Goal: Feedback & Contribution: Contribute content

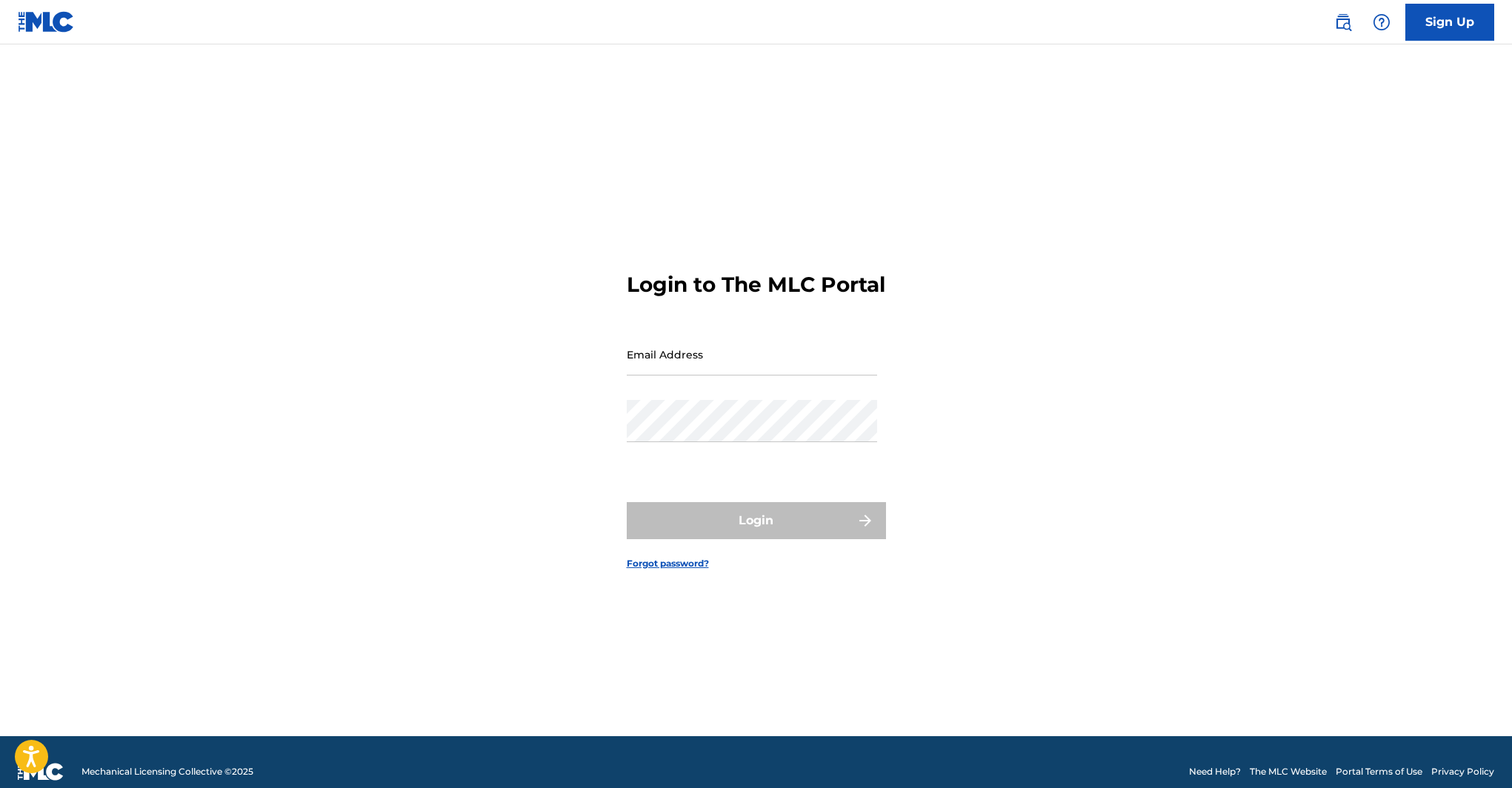
click at [659, 374] on input "Email Address" at bounding box center [752, 354] width 250 height 42
type input "[EMAIL_ADDRESS][DOMAIN_NAME]"
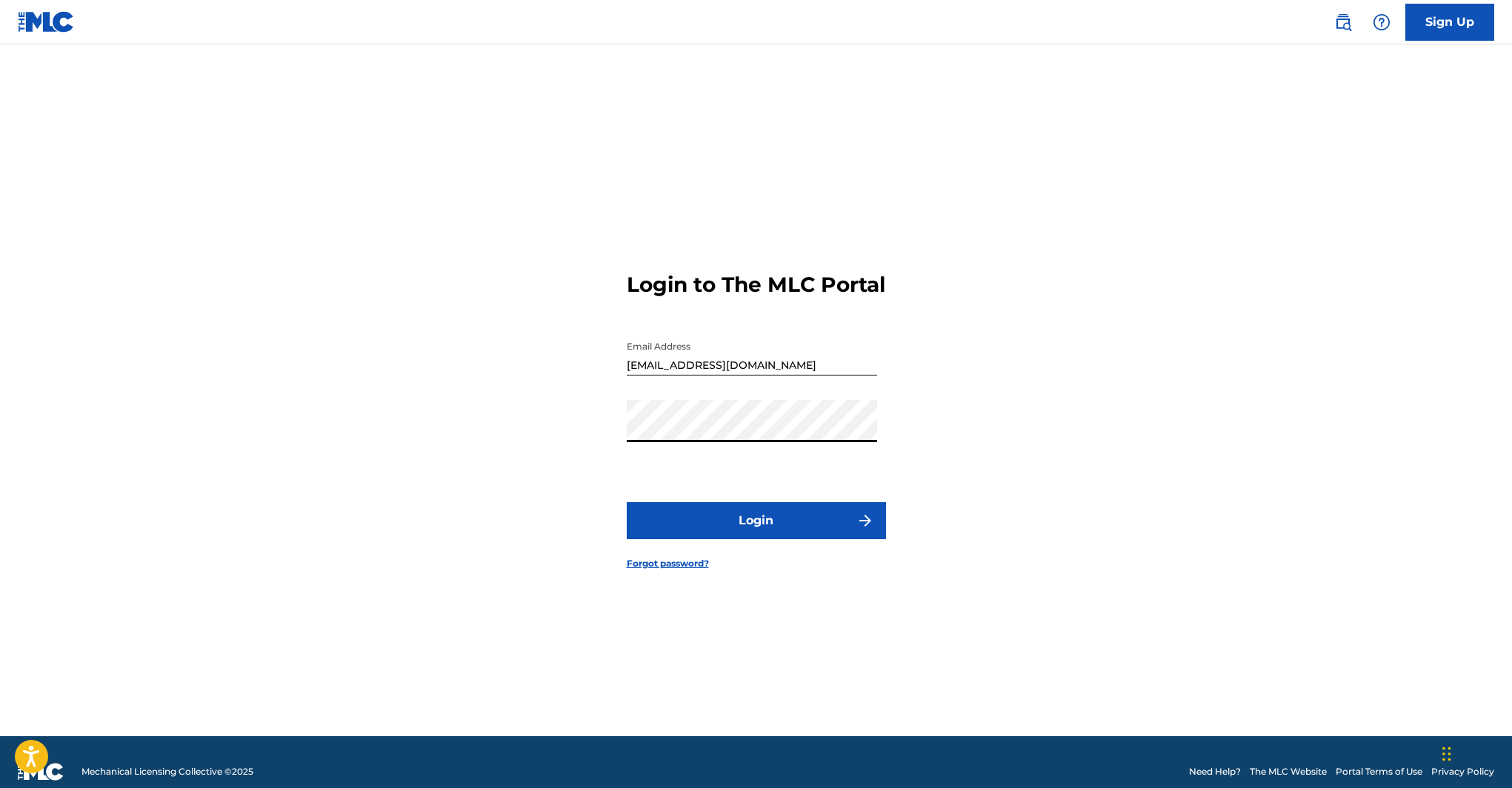
click at [764, 537] on button "Login" at bounding box center [756, 521] width 259 height 37
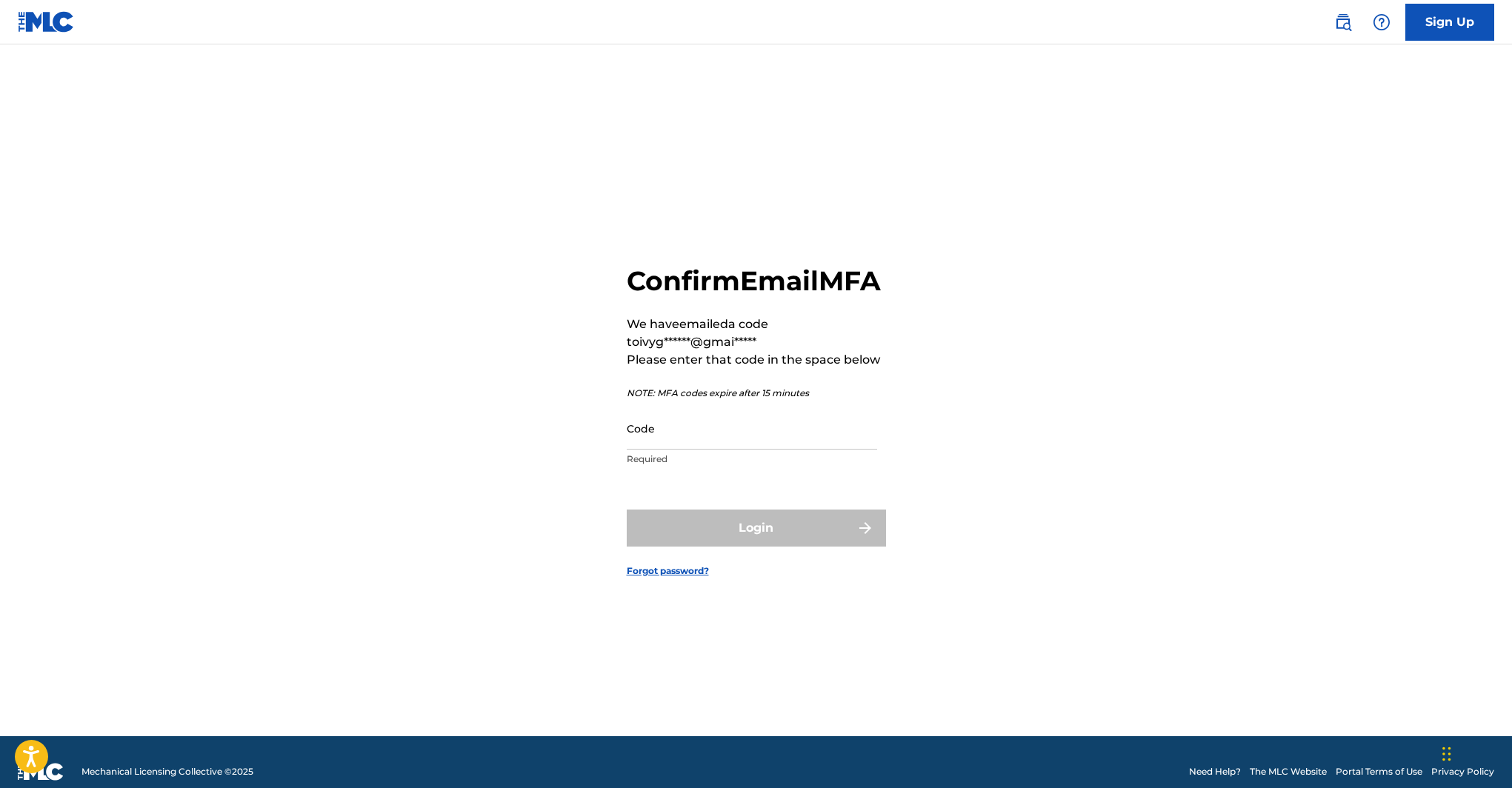
click at [767, 443] on input "Code" at bounding box center [752, 428] width 250 height 42
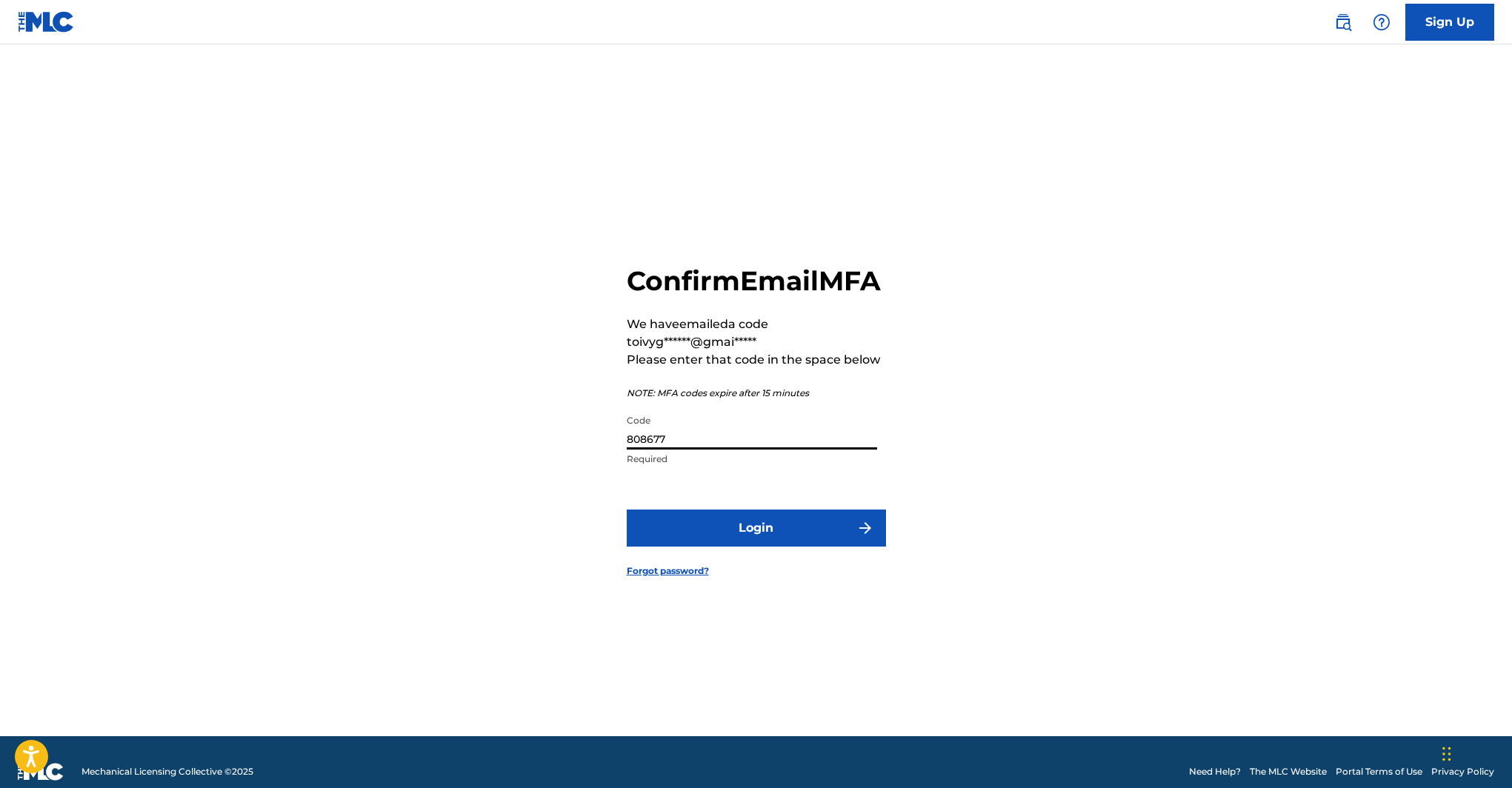
type input "808677"
click at [767, 538] on button "Login" at bounding box center [756, 528] width 259 height 37
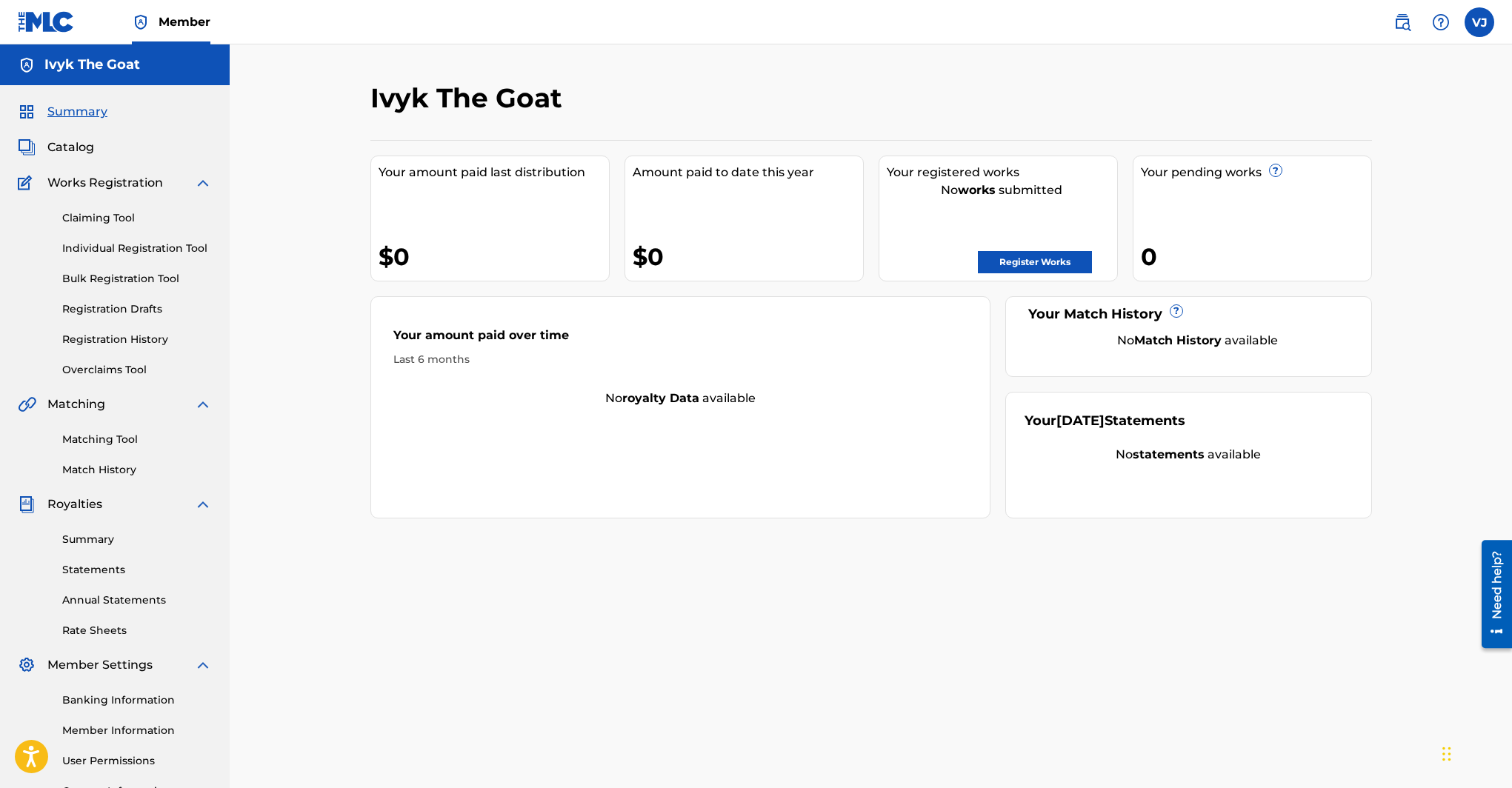
click at [993, 258] on link "Register Works" at bounding box center [1035, 262] width 114 height 23
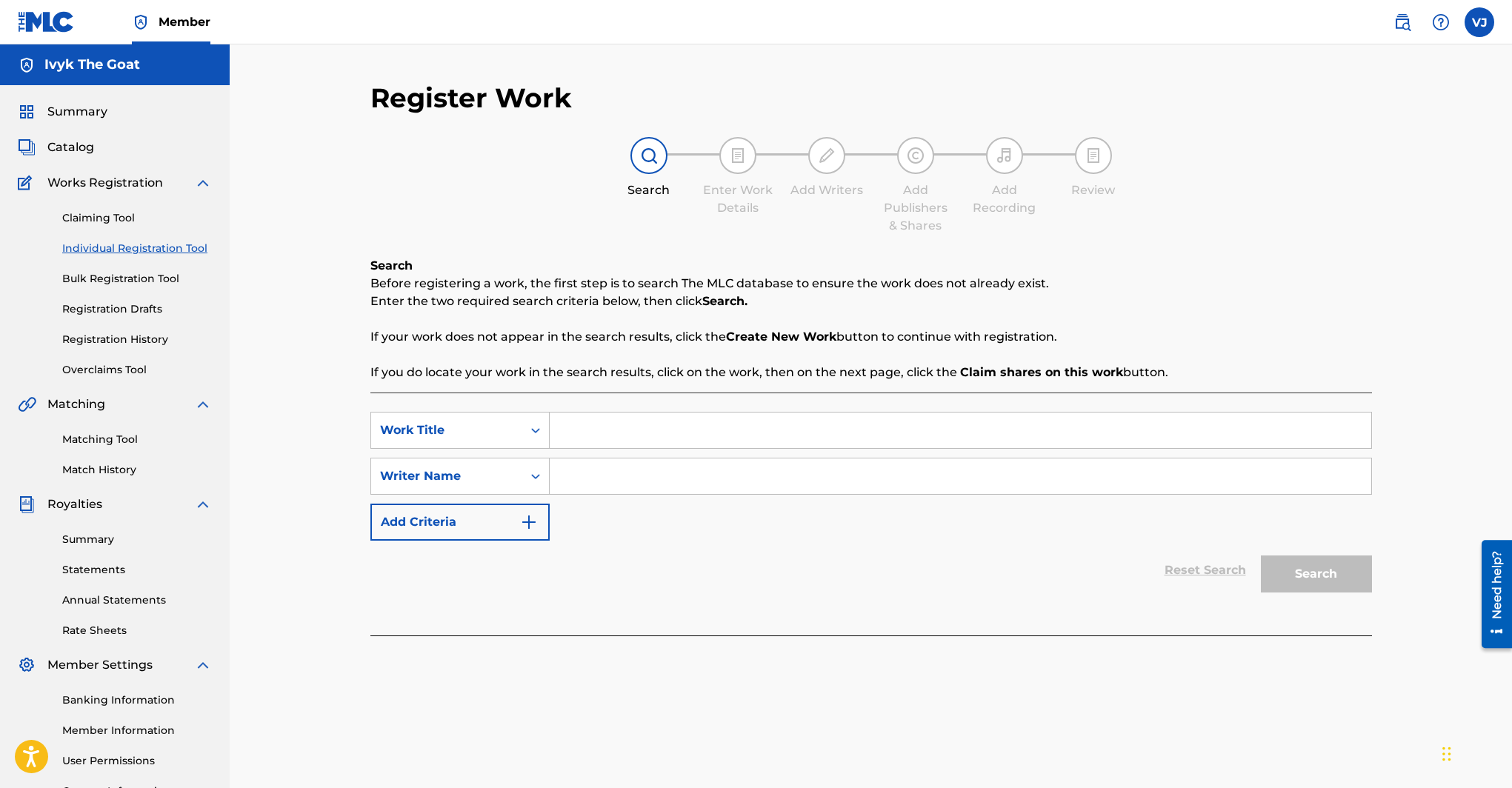
click at [573, 432] on input "Search Form" at bounding box center [960, 431] width 822 height 36
type input "It's Whateva"
type input "[PERSON_NAME]"
click at [1337, 584] on button "Search" at bounding box center [1316, 574] width 111 height 37
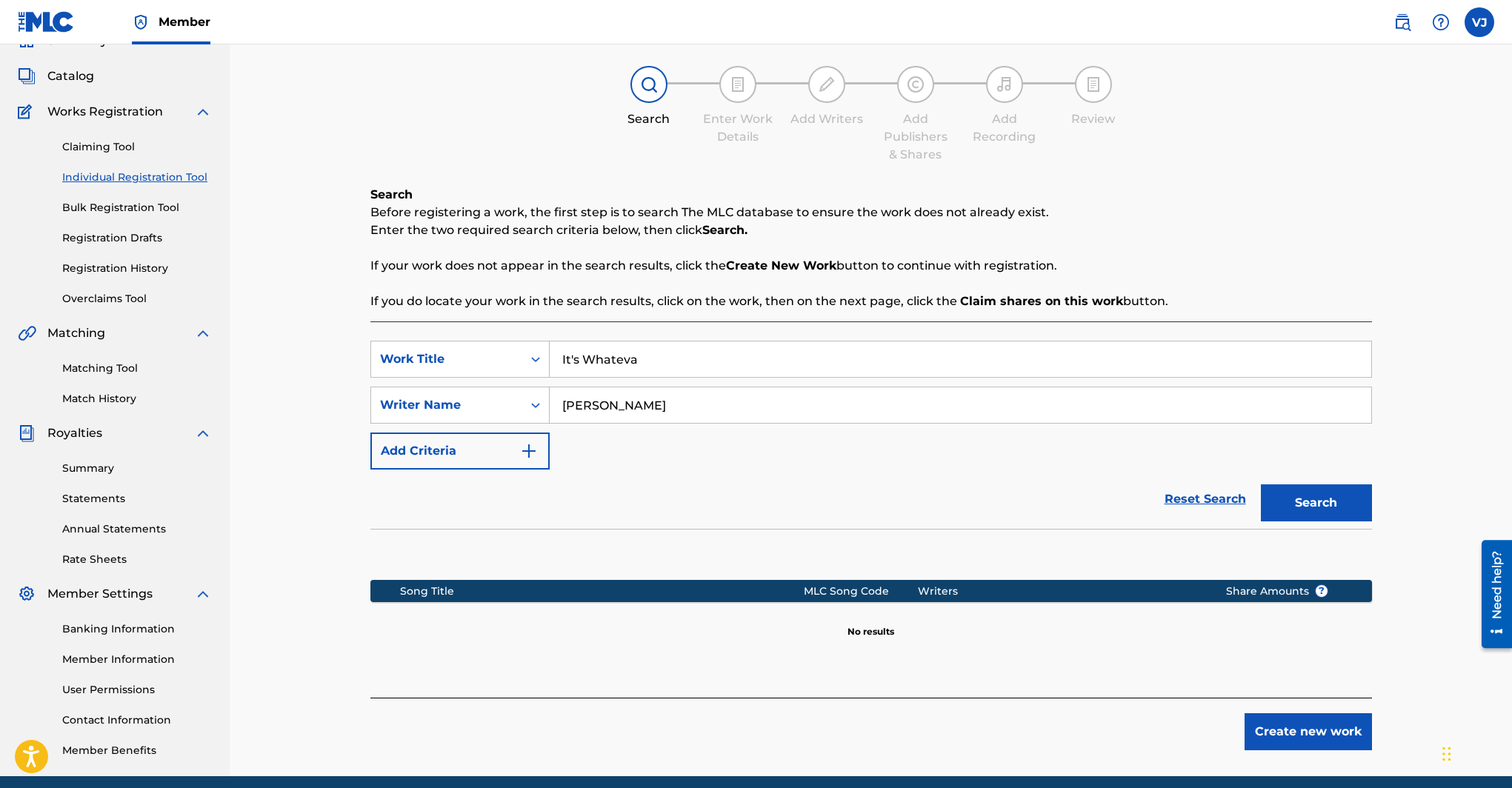
scroll to position [131, 0]
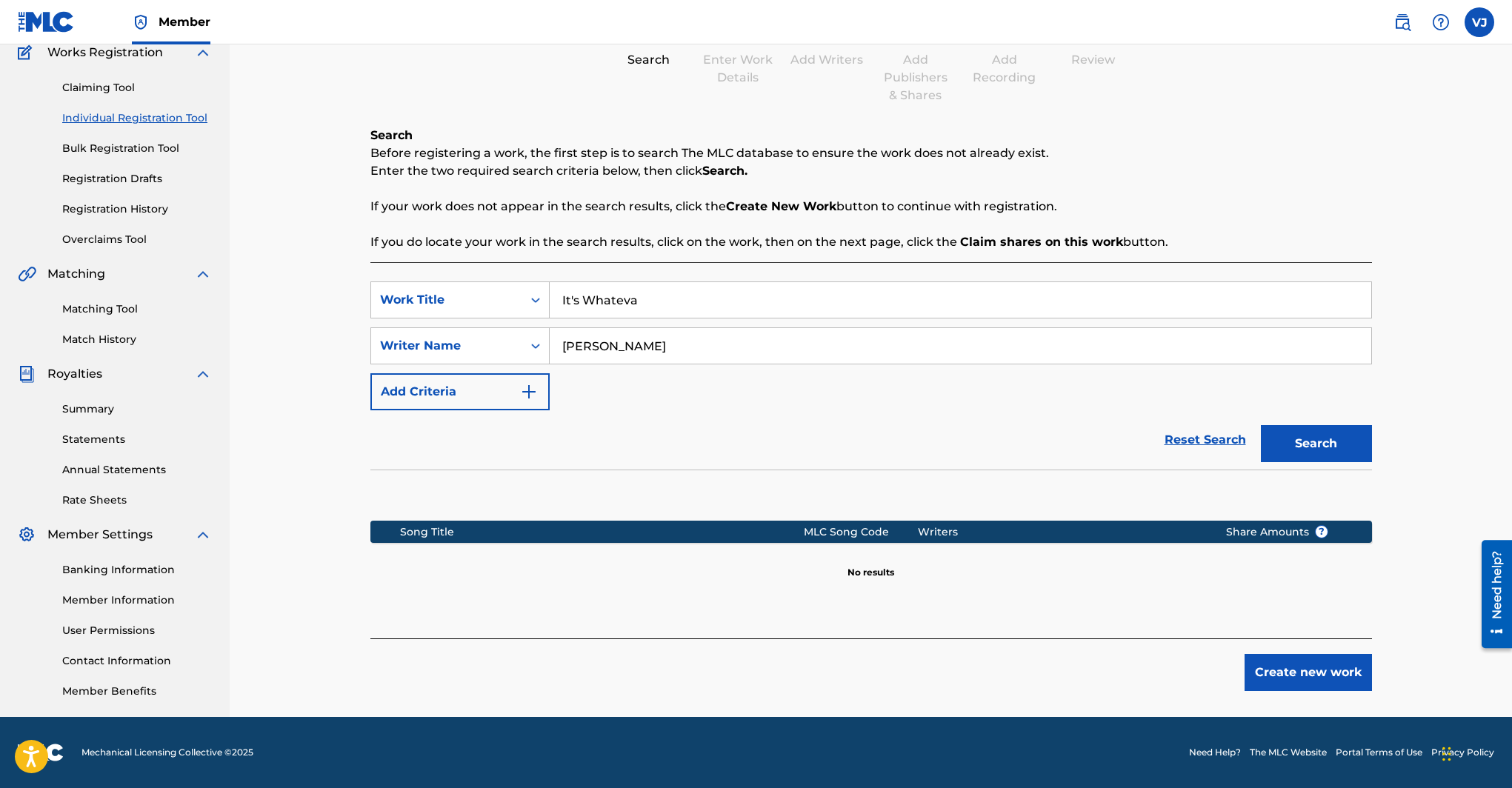
click at [1304, 682] on button "Create new work" at bounding box center [1308, 672] width 127 height 37
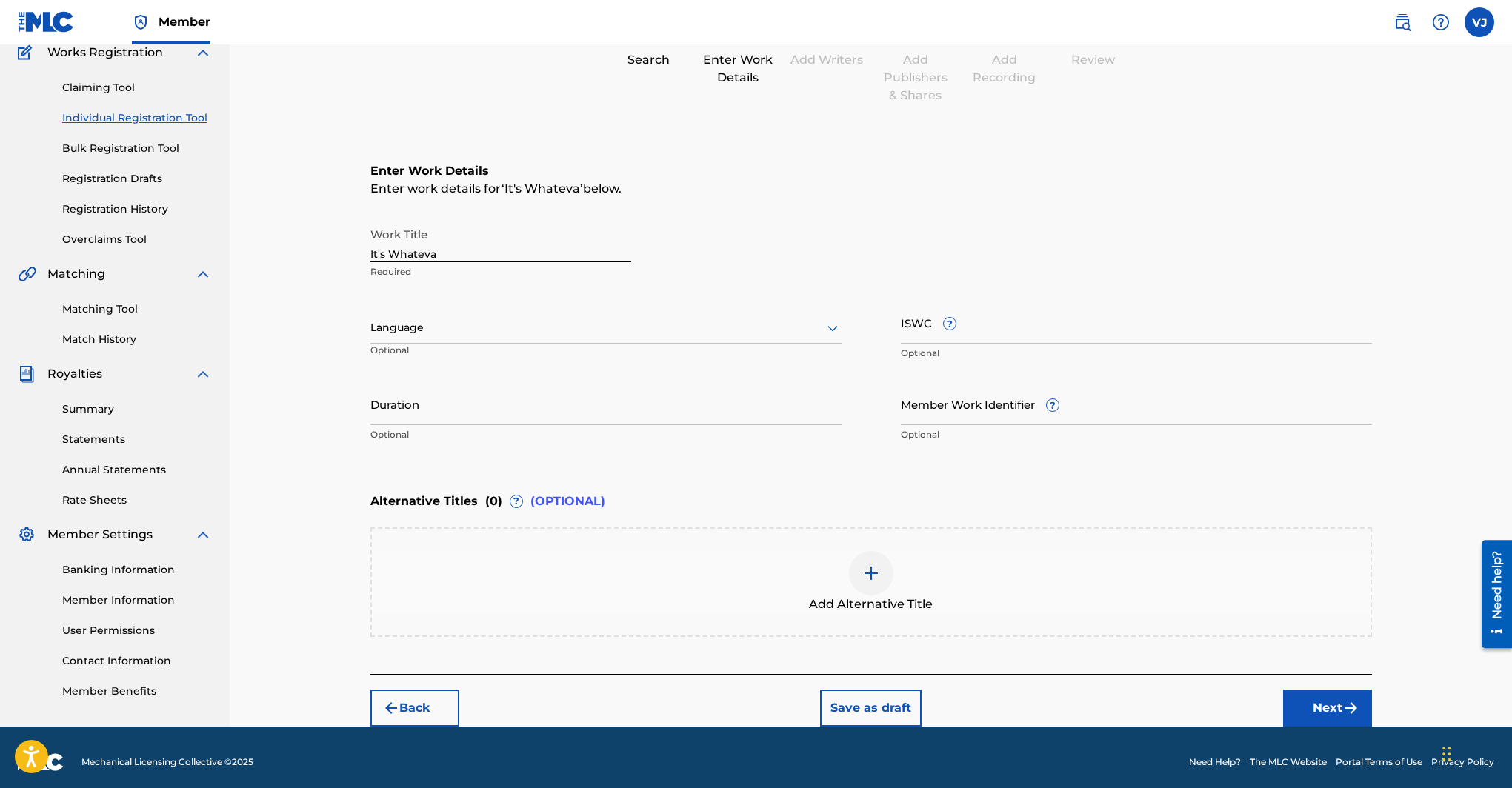
drag, startPoint x: 927, startPoint y: 326, endPoint x: 934, endPoint y: 331, distance: 8.6
click at [927, 326] on input "ISWC ?" at bounding box center [1137, 323] width 471 height 42
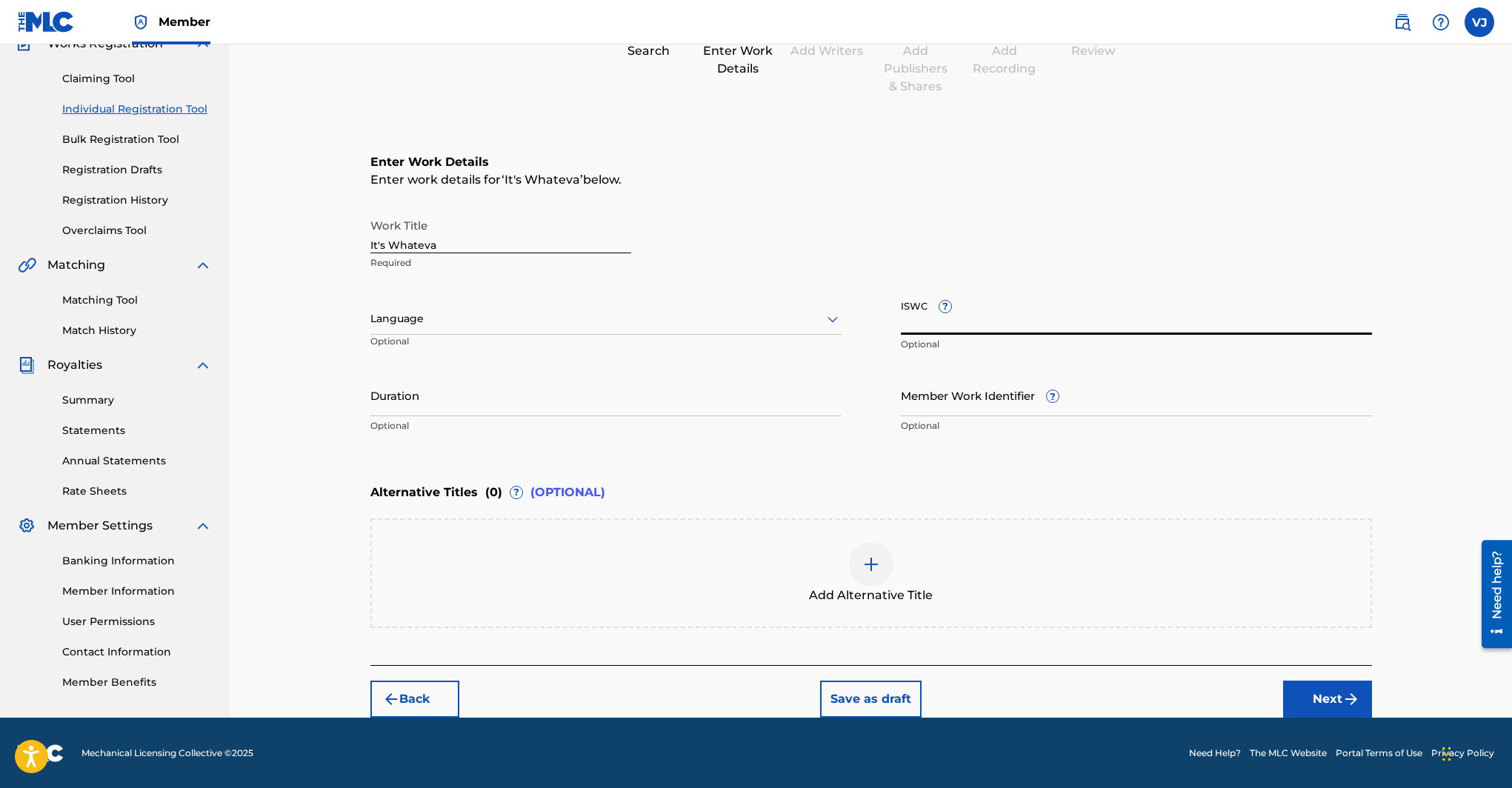
click at [398, 701] on img "submit" at bounding box center [391, 699] width 18 height 18
